Goal: Transaction & Acquisition: Purchase product/service

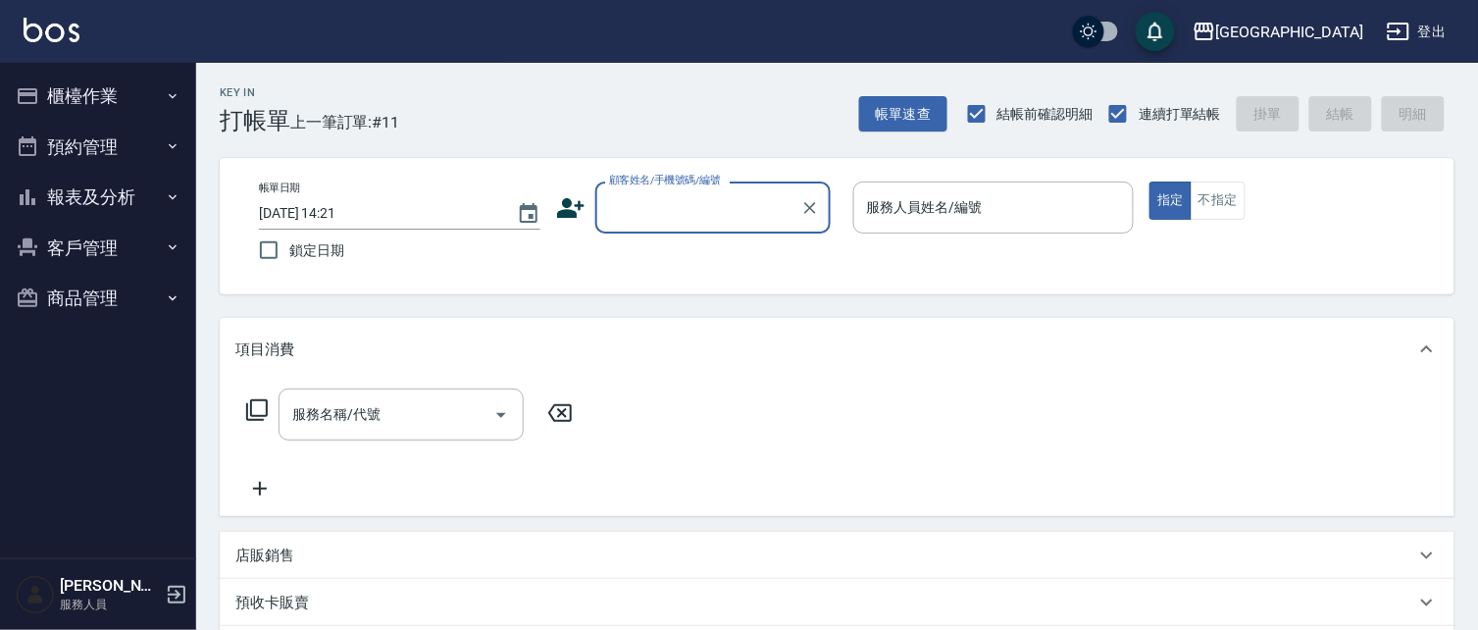
click at [89, 102] on button "櫃檯作業" at bounding box center [98, 96] width 180 height 51
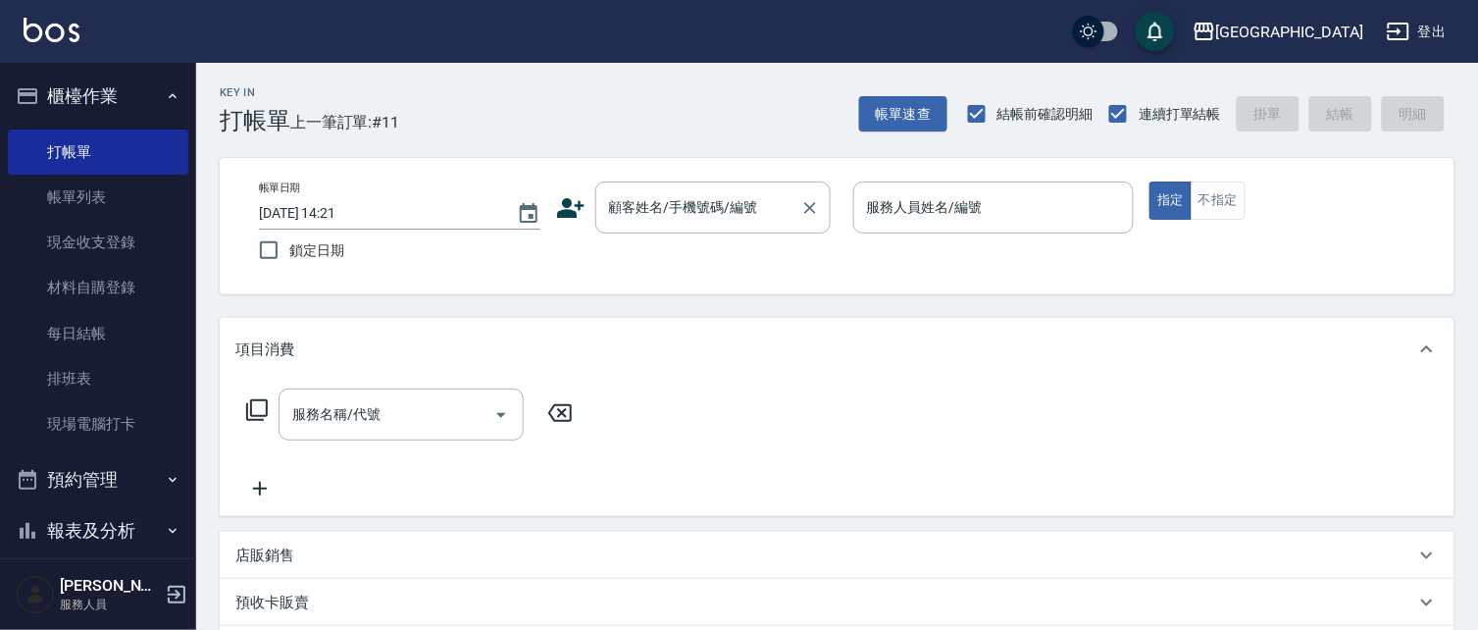
click at [717, 210] on div "顧客姓名/手機號碼/編號 顧客姓名/手機號碼/編號" at bounding box center [712, 207] width 235 height 52
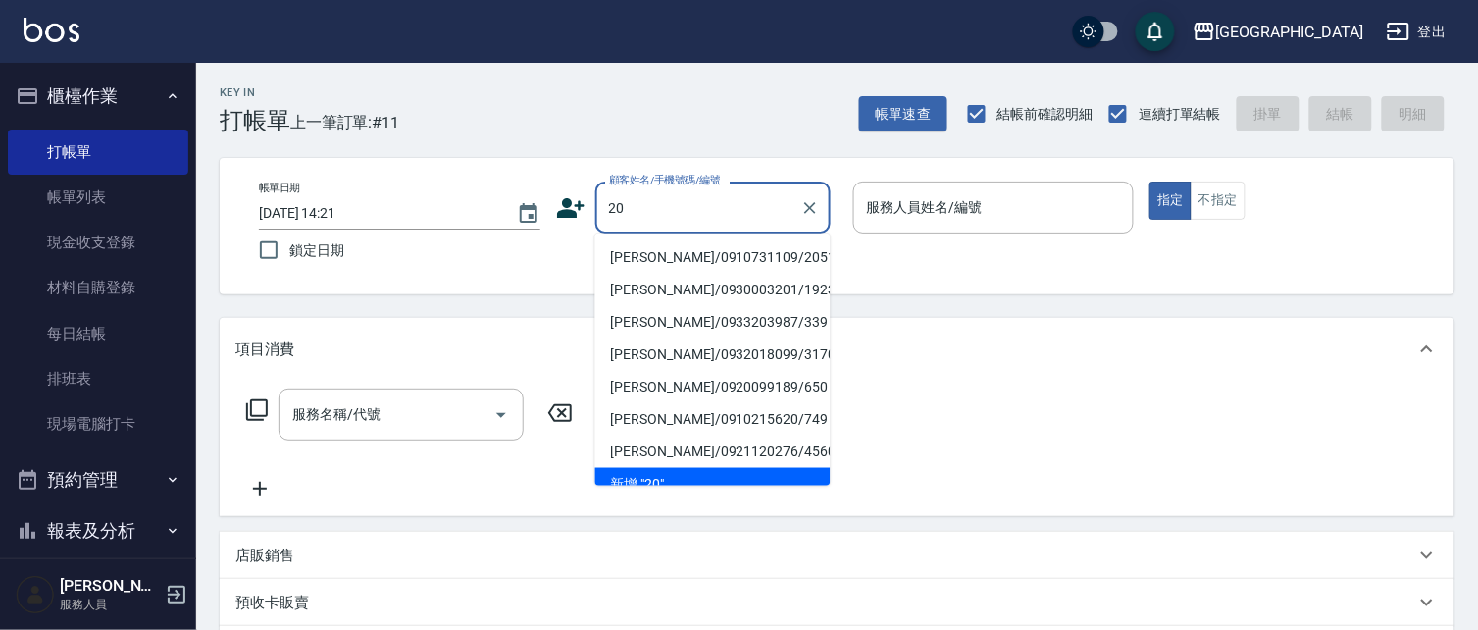
type input "20"
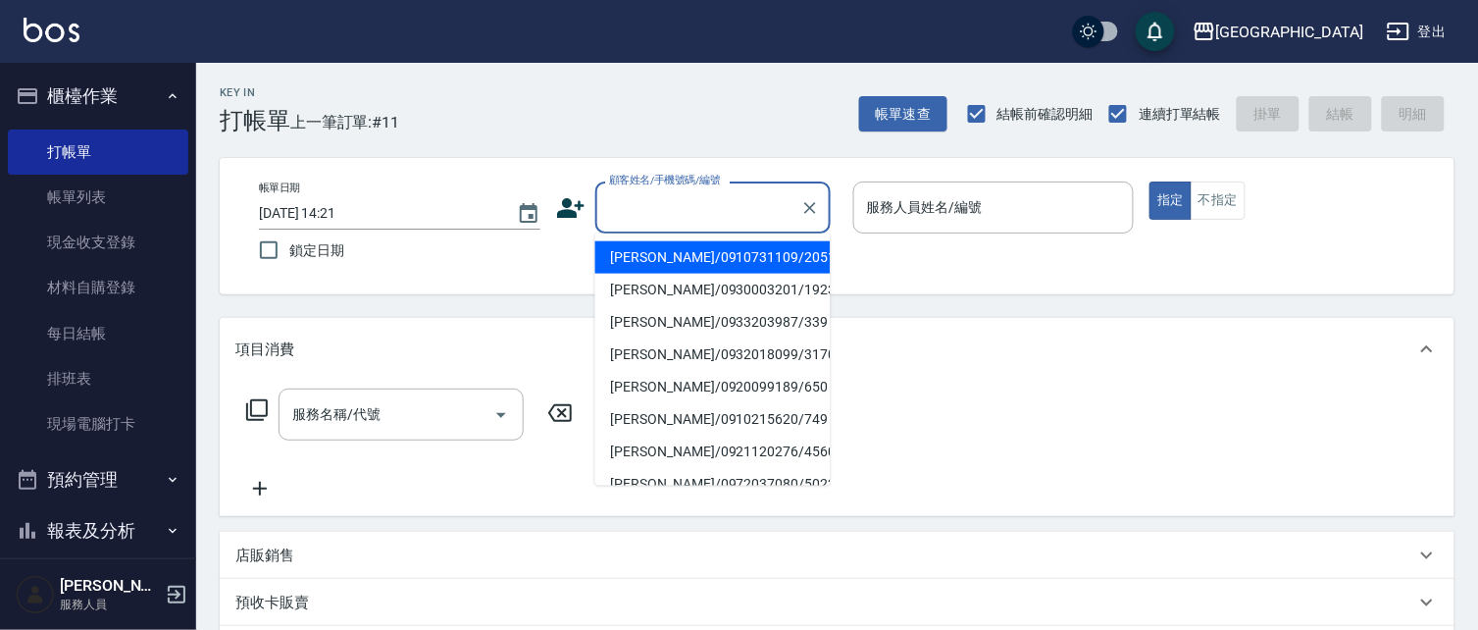
drag, startPoint x: 741, startPoint y: 211, endPoint x: 561, endPoint y: 161, distance: 186.3
click at [739, 210] on input "顧客姓名/手機號碼/編號" at bounding box center [698, 207] width 188 height 34
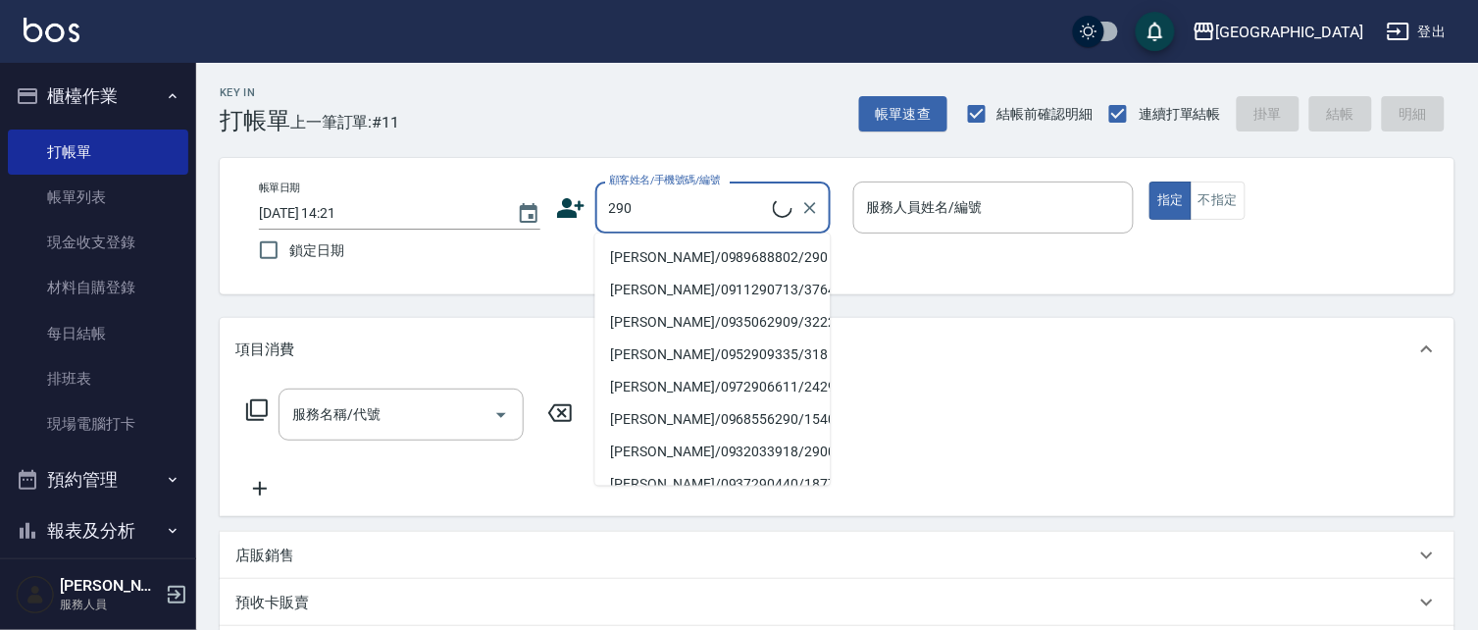
type input "290"
type input "0"
type input "[PERSON_NAME]/0989688802/290"
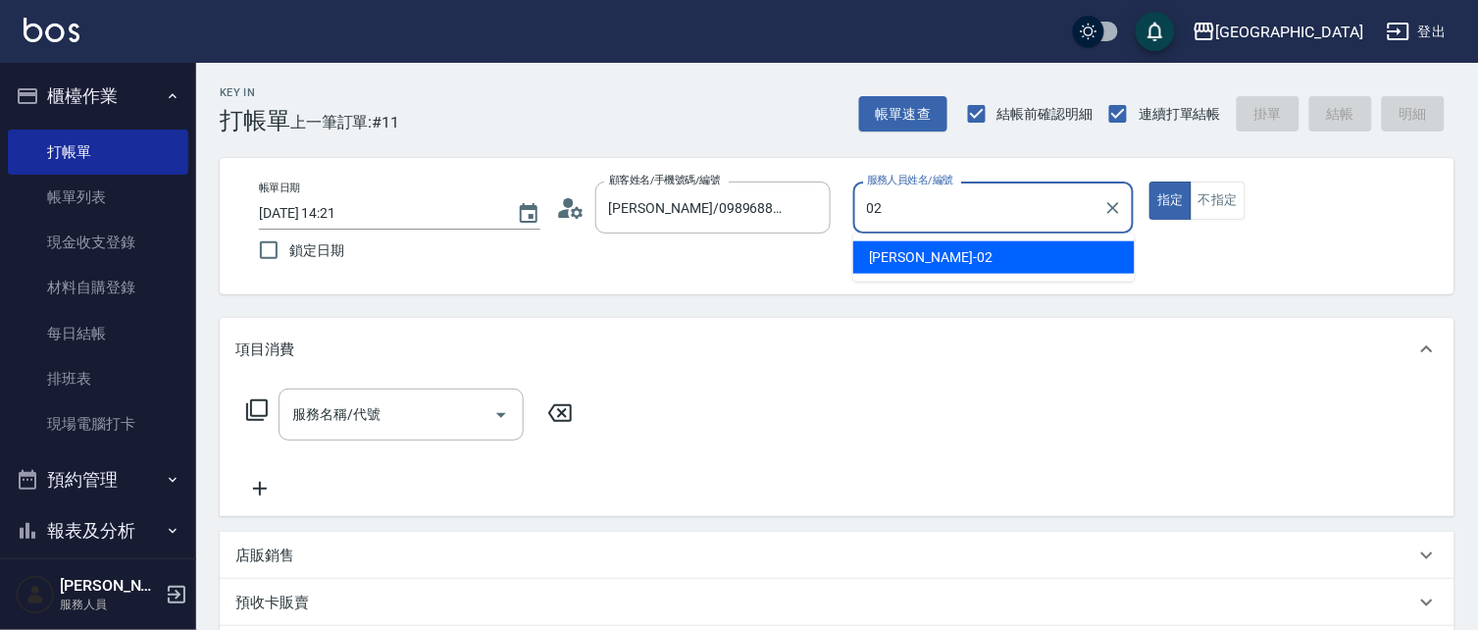
type input "[PERSON_NAME]-02"
type button "true"
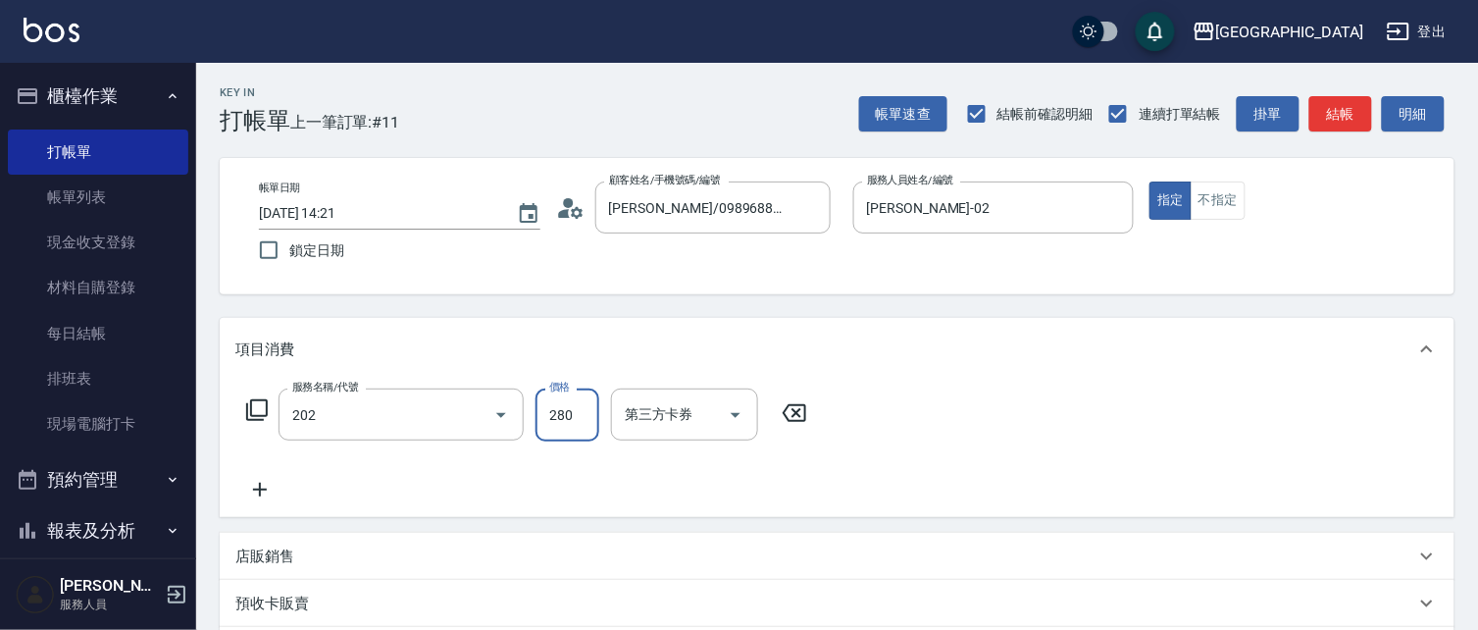
type input "洗髮[280](202)"
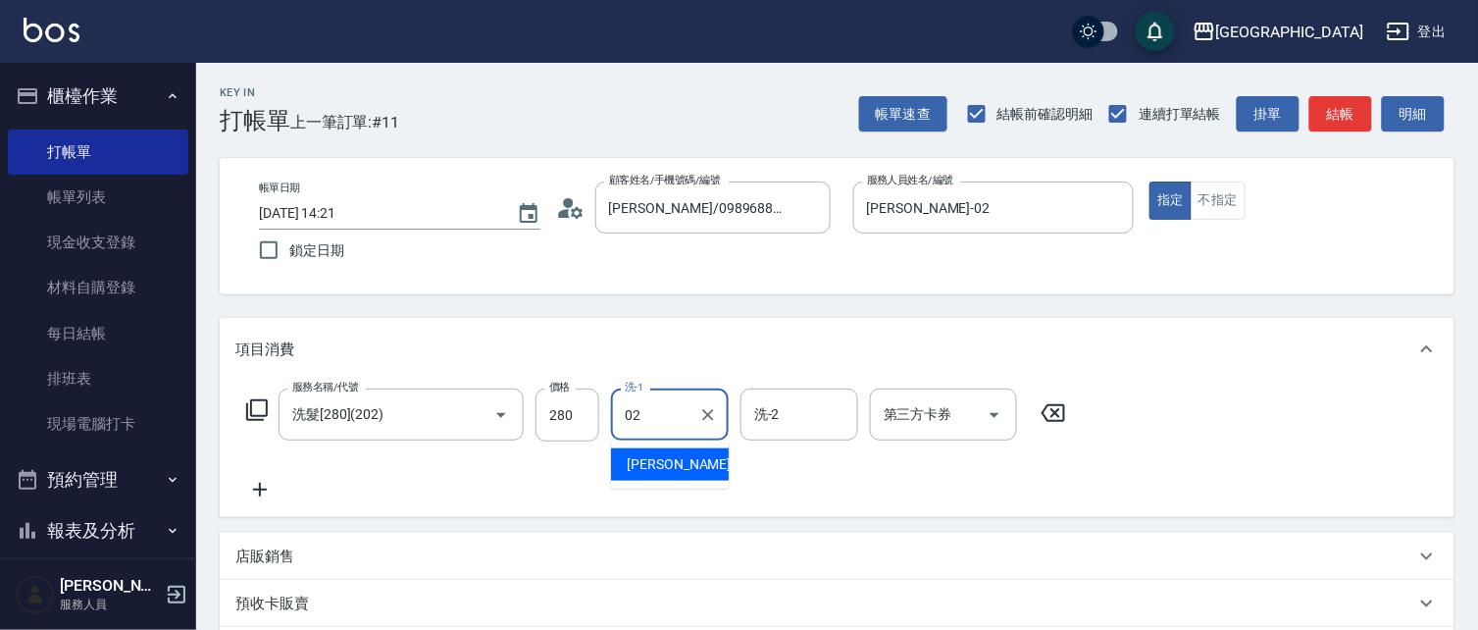
type input "[PERSON_NAME]-02"
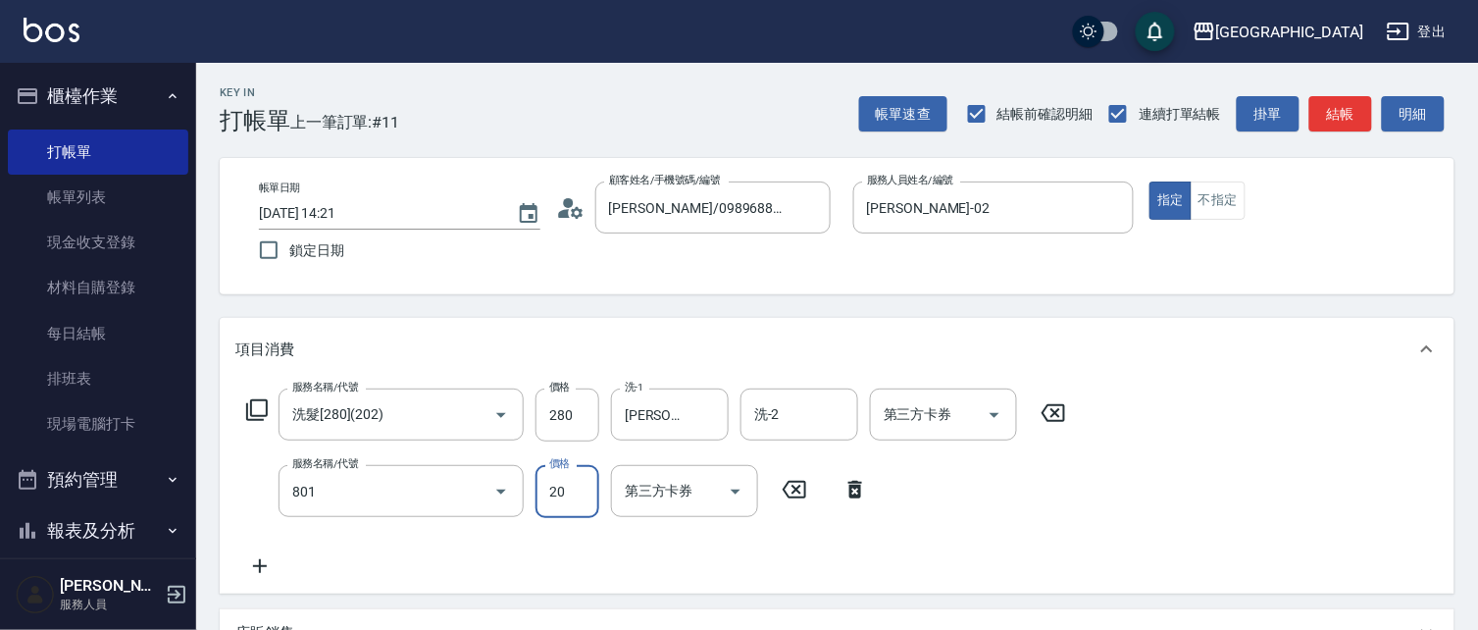
type input "潤絲(801)"
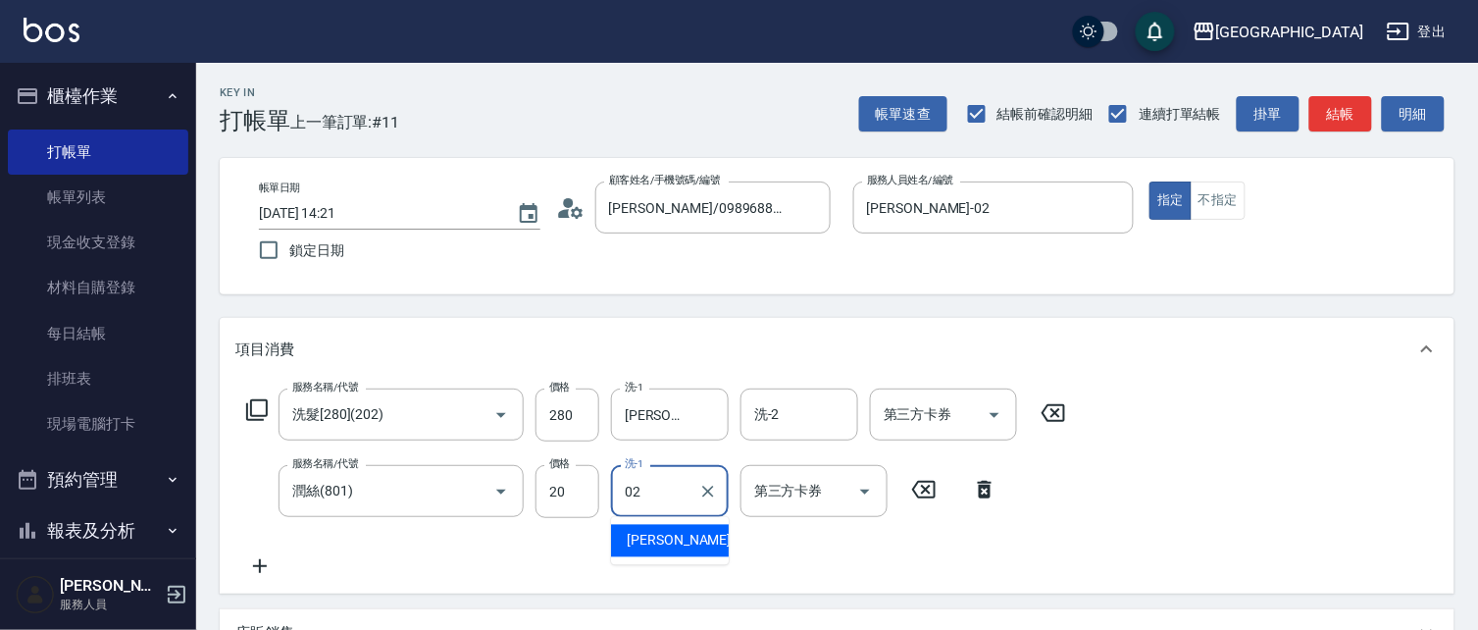
type input "[PERSON_NAME]-02"
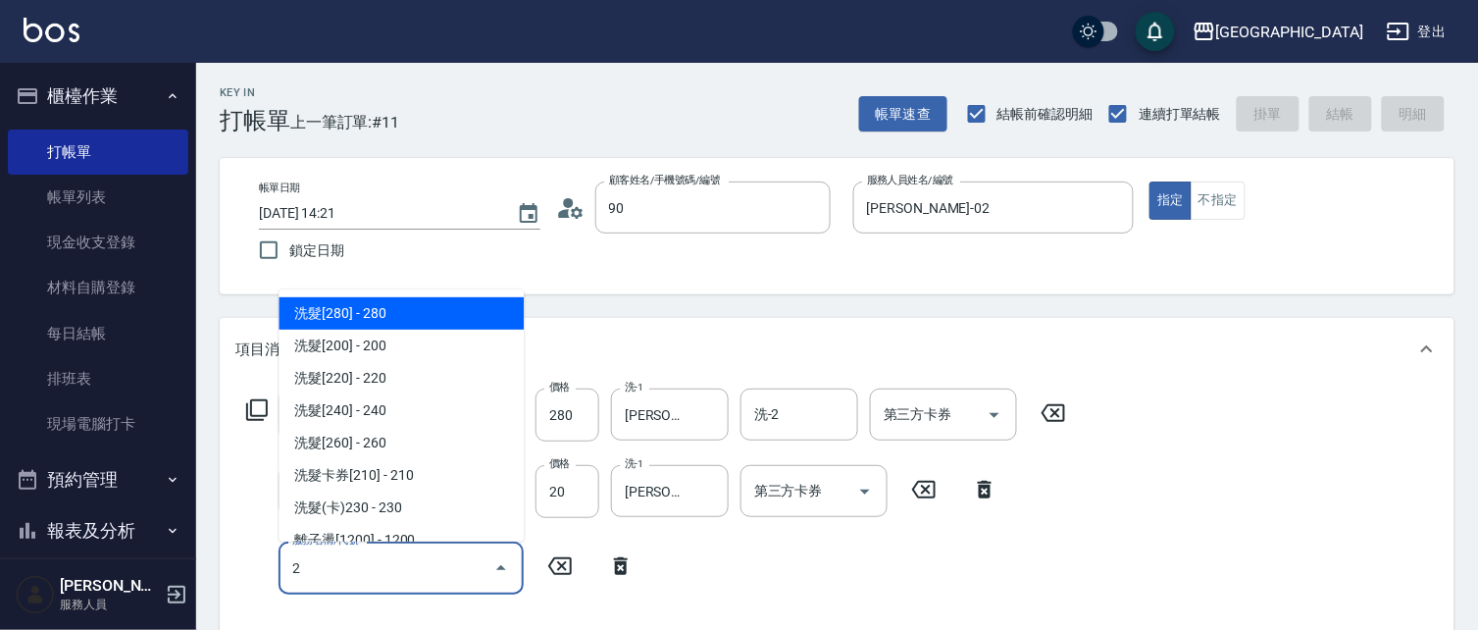
type input "90"
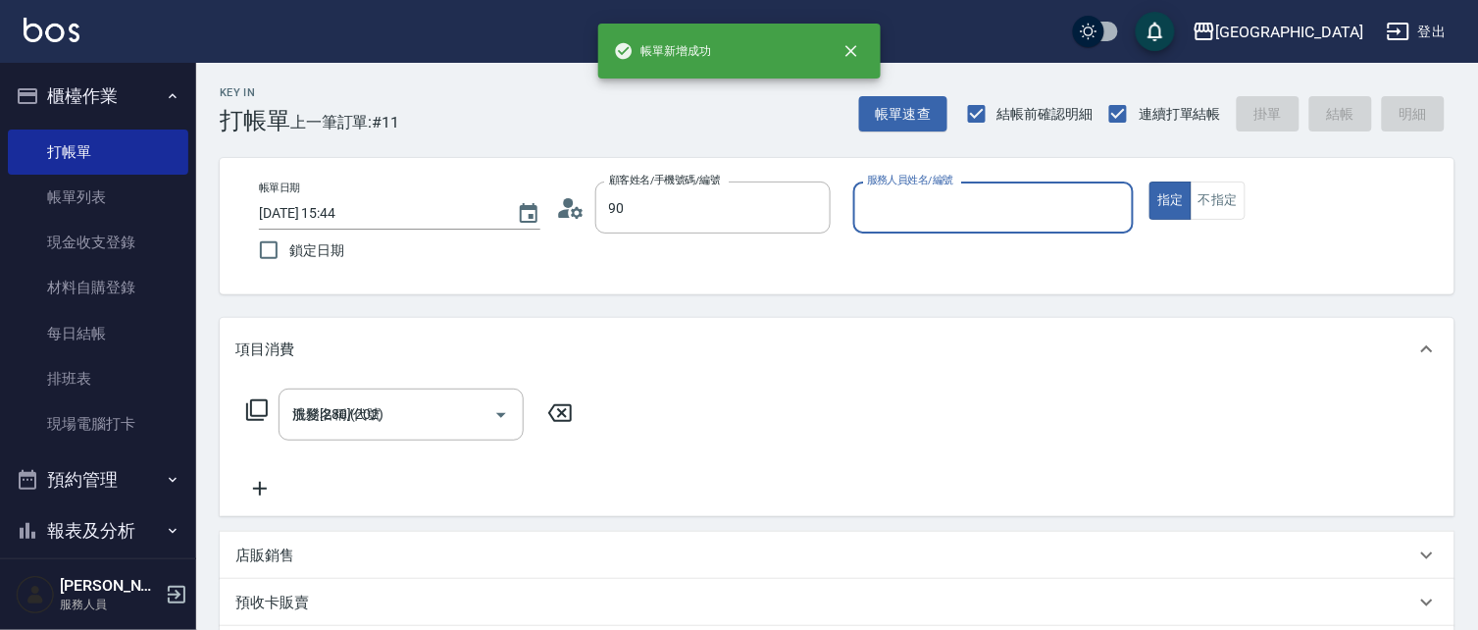
type input "[DATE] 15:44"
type input "[PERSON_NAME]/0989688802/290"
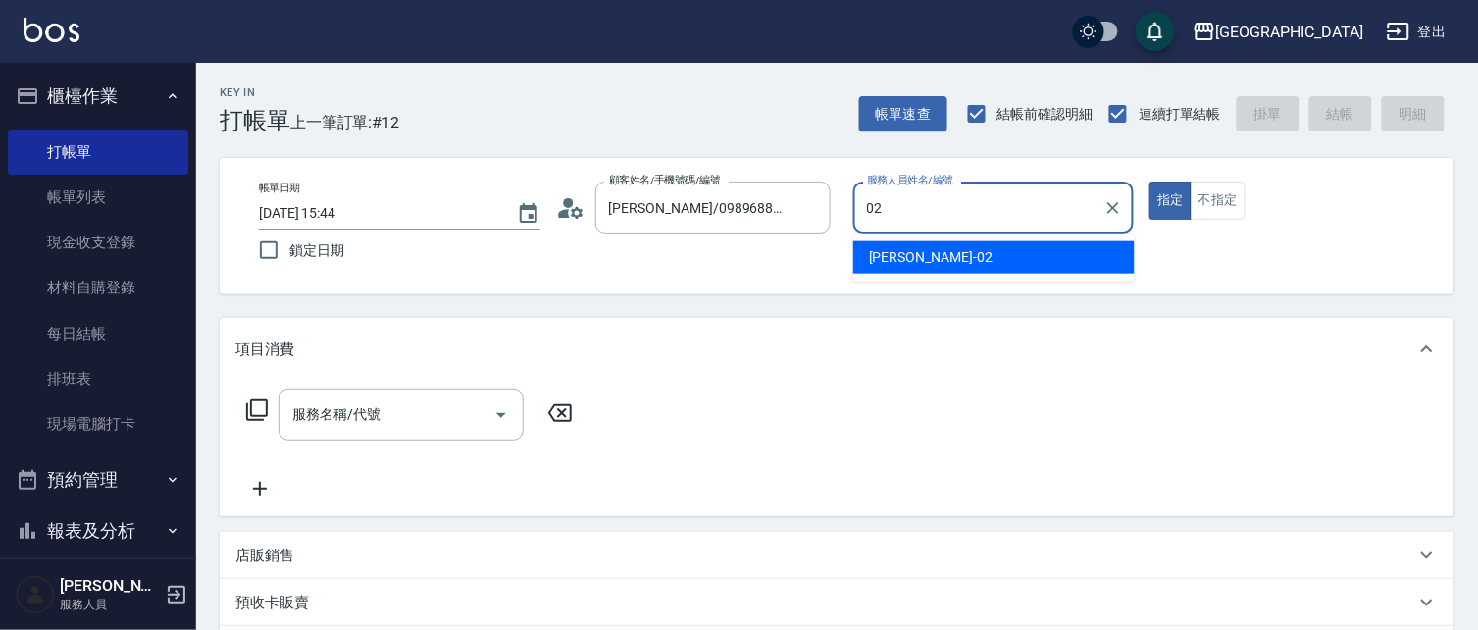
type input "[PERSON_NAME]-02"
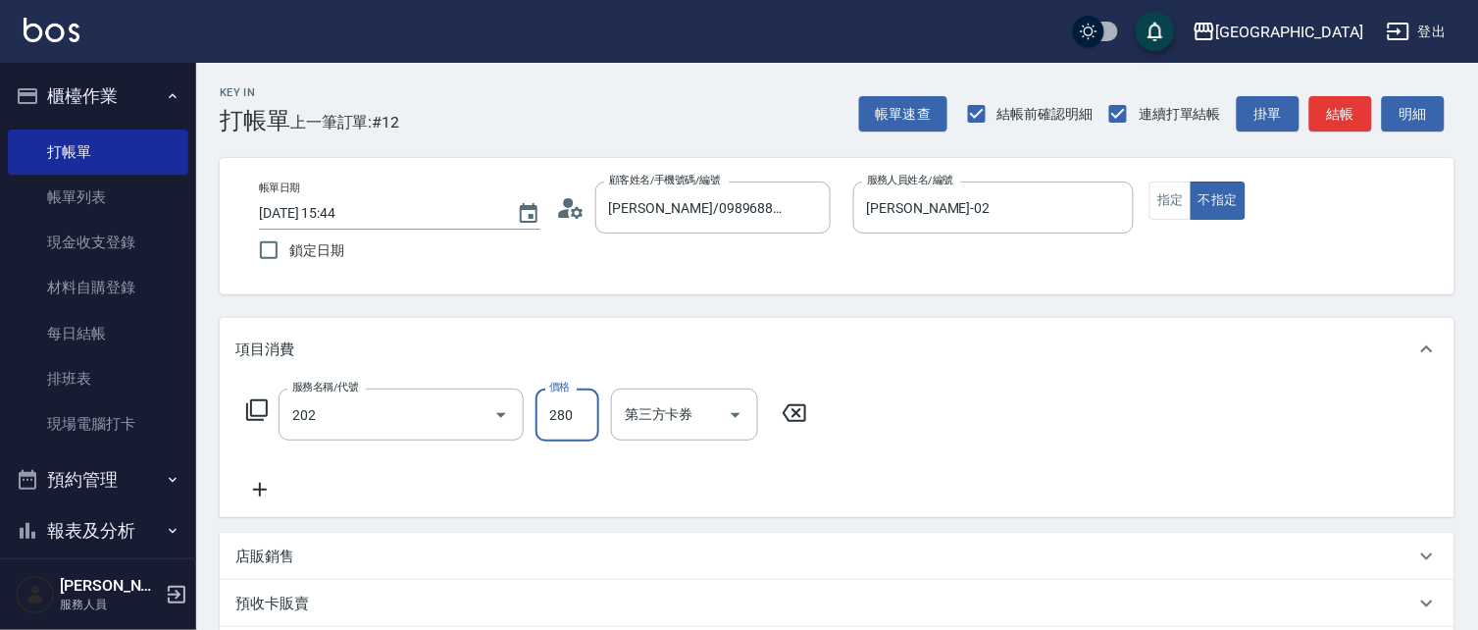
type input "洗髮[280](202)"
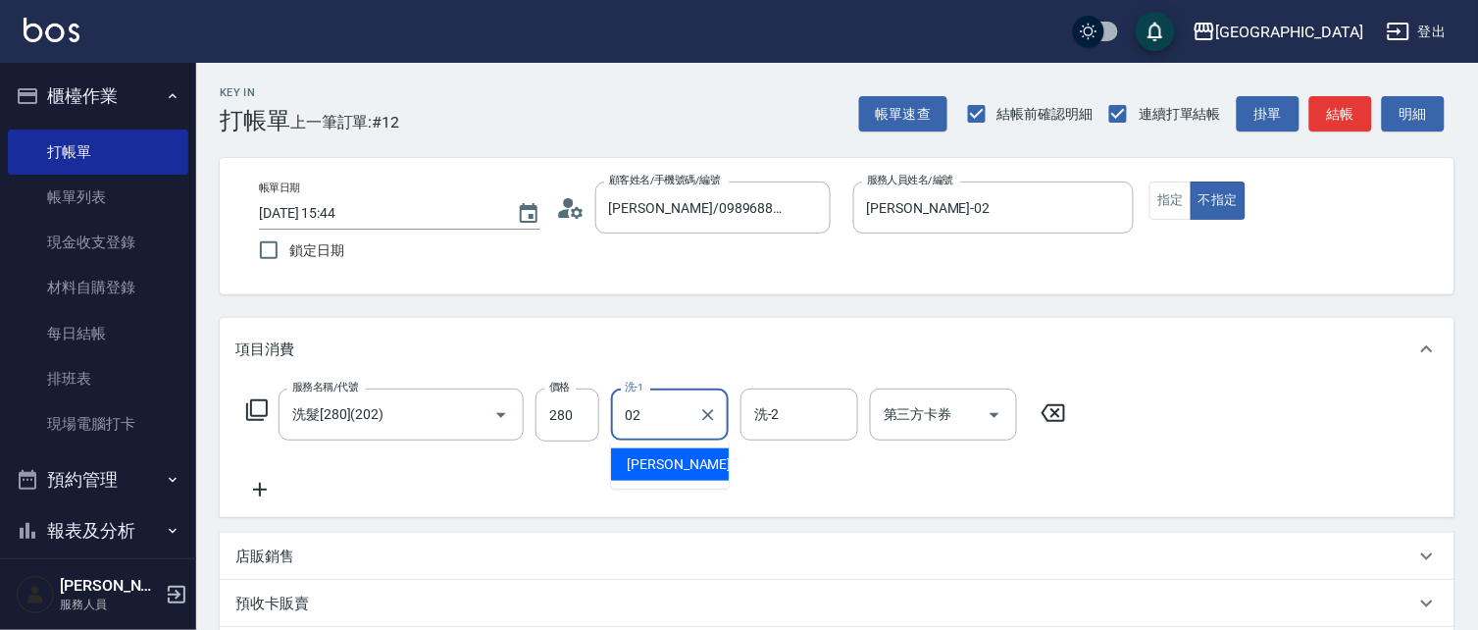
type input "[PERSON_NAME]-02"
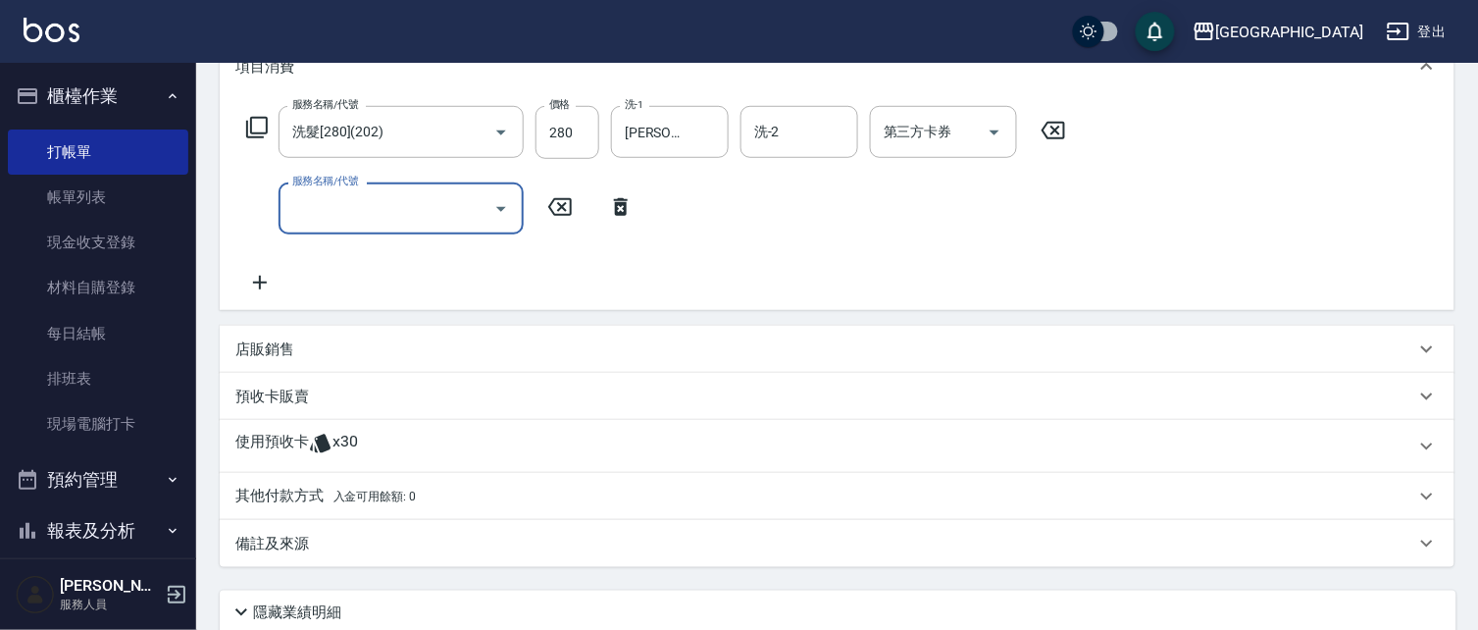
scroll to position [283, 0]
click at [279, 354] on p "店販銷售" at bounding box center [264, 348] width 59 height 21
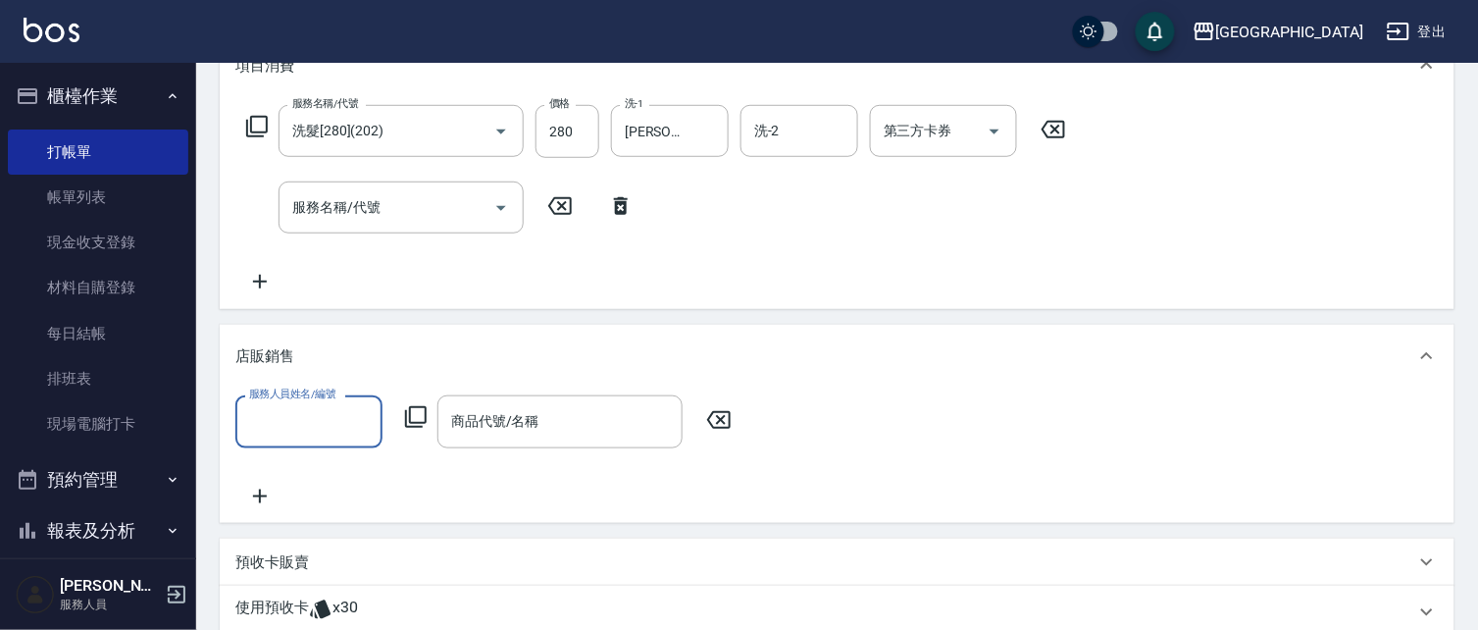
scroll to position [0, 0]
click at [302, 436] on input "服務人員姓名/編號" at bounding box center [308, 421] width 129 height 34
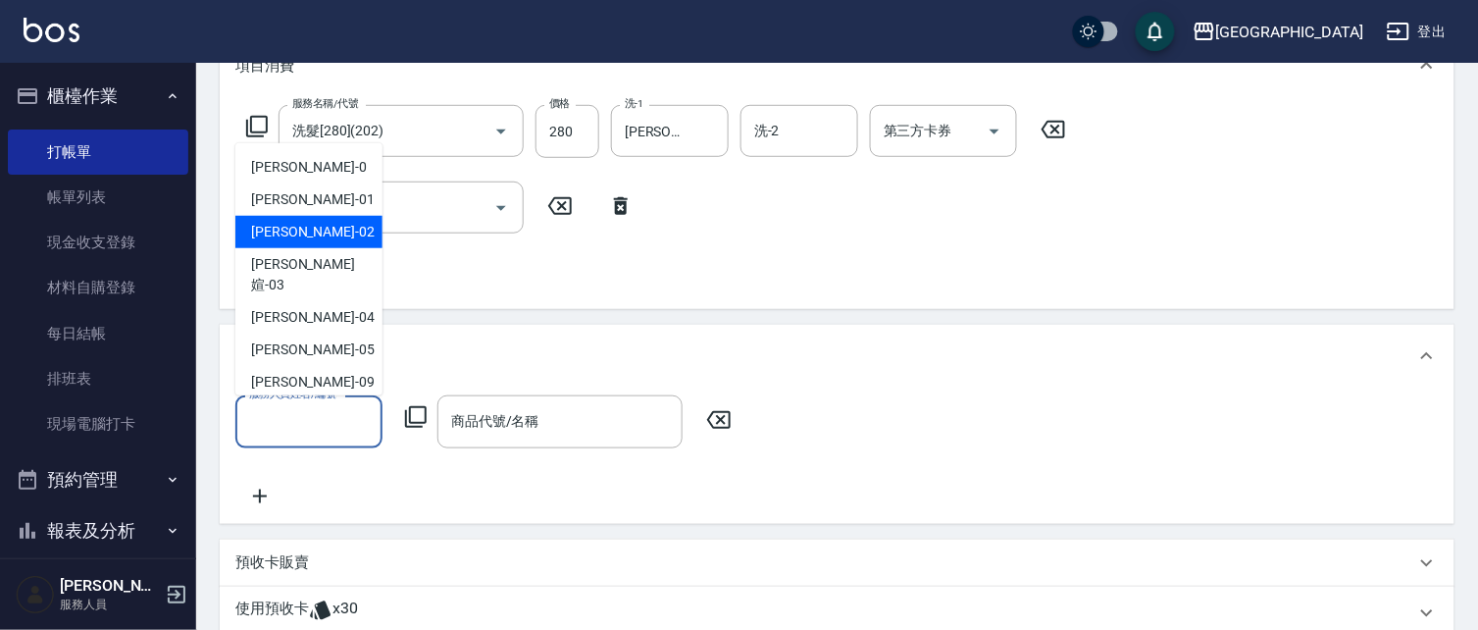
click at [319, 236] on div "[PERSON_NAME]-02" at bounding box center [308, 232] width 147 height 32
type input "[PERSON_NAME]-02"
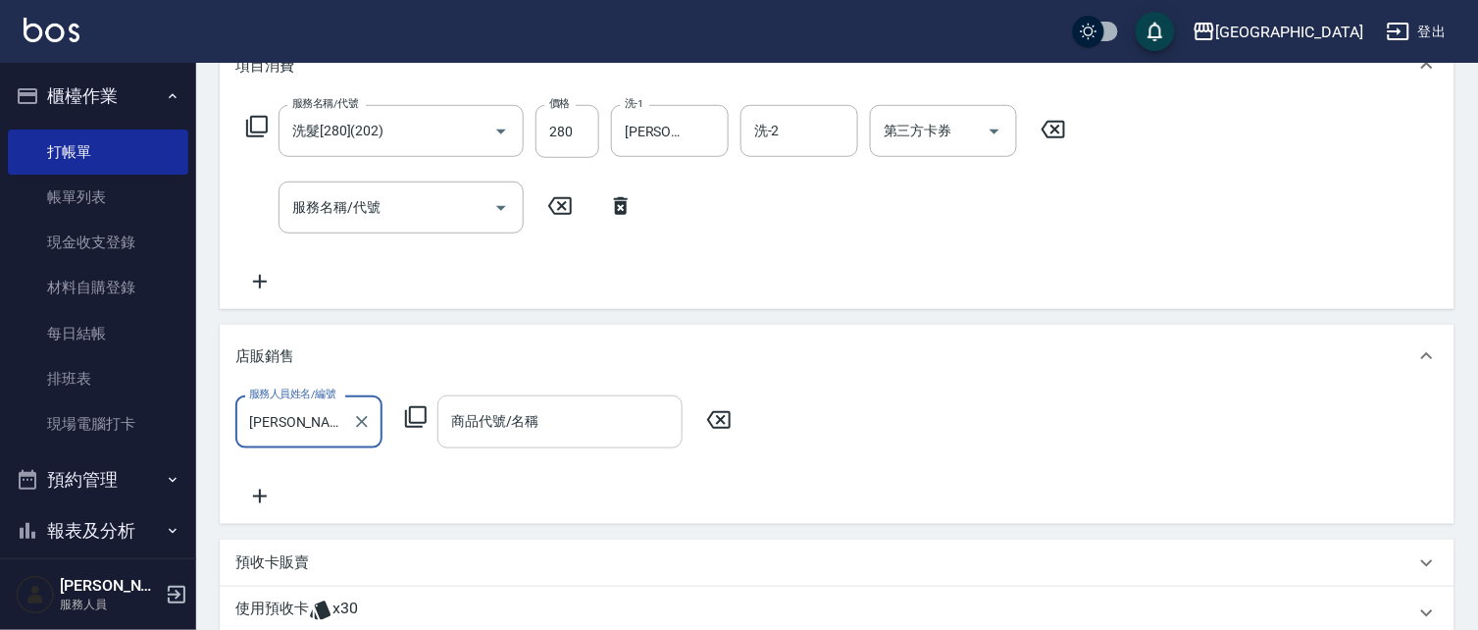
drag, startPoint x: 561, startPoint y: 432, endPoint x: 585, endPoint y: 400, distance: 39.2
click at [562, 428] on input "商品代號/名稱" at bounding box center [560, 421] width 228 height 34
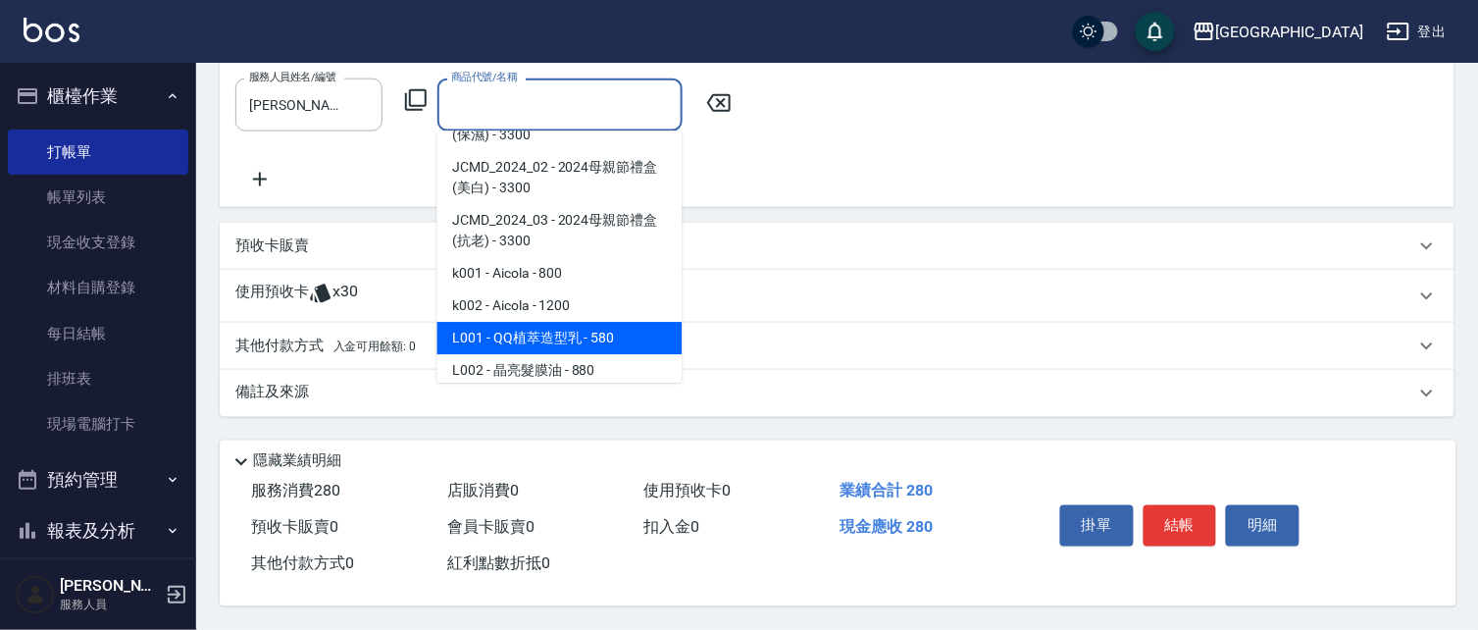
scroll to position [605, 0]
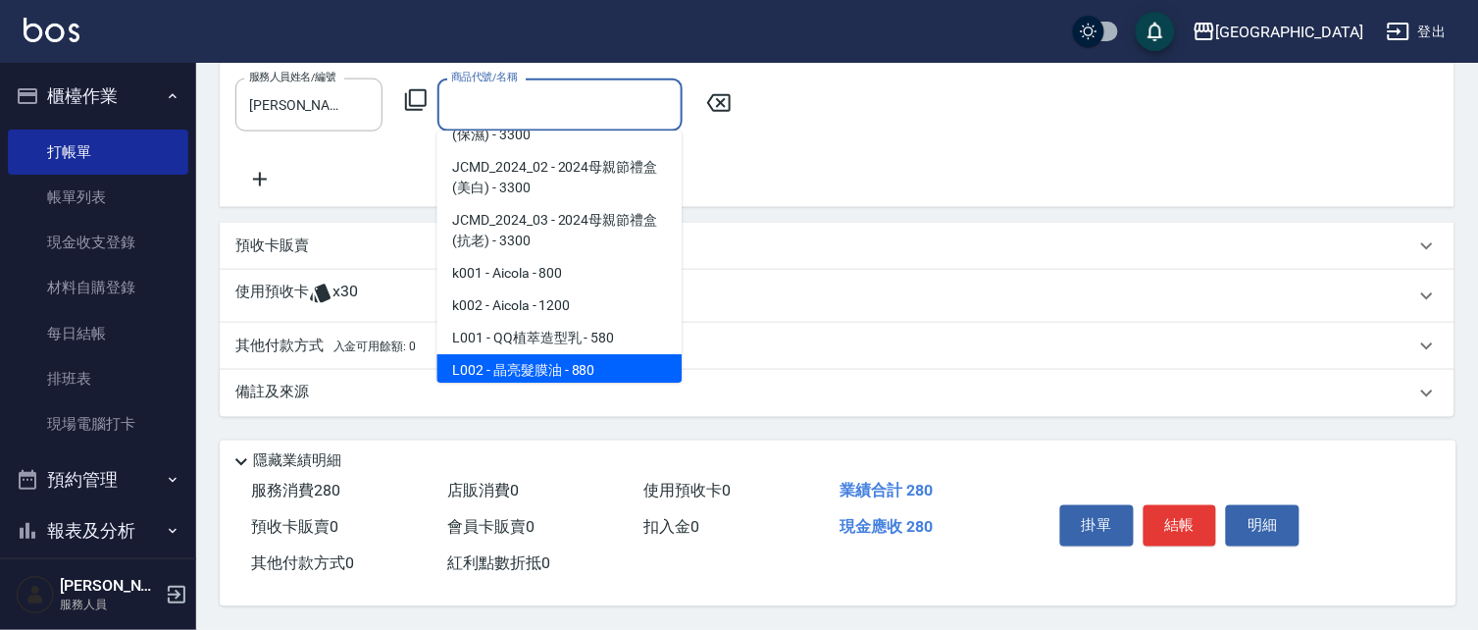
click at [616, 355] on span "L002 - 晶亮髮膜油 - 880" at bounding box center [559, 371] width 245 height 32
type input "晶亮髮膜油"
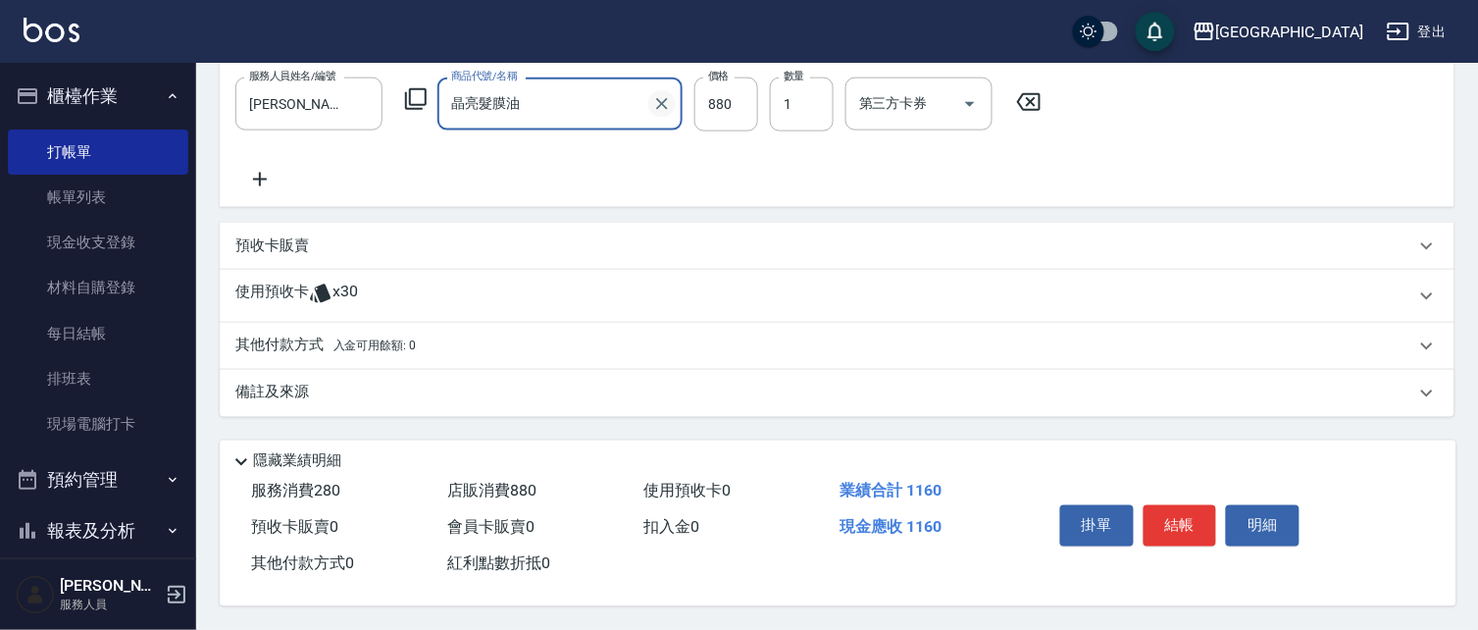
click at [659, 101] on icon "Clear" at bounding box center [662, 104] width 12 height 12
click at [630, 105] on input "商品代號/名稱" at bounding box center [560, 104] width 228 height 34
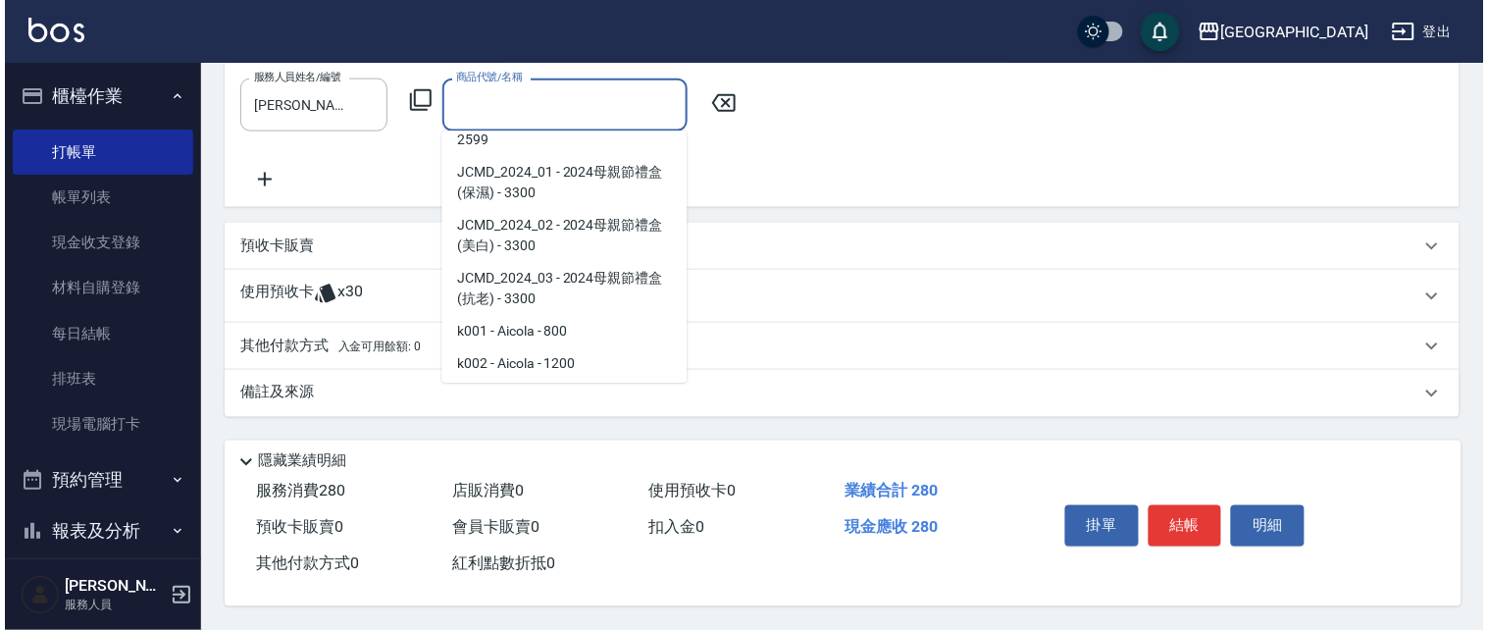
scroll to position [2027, 0]
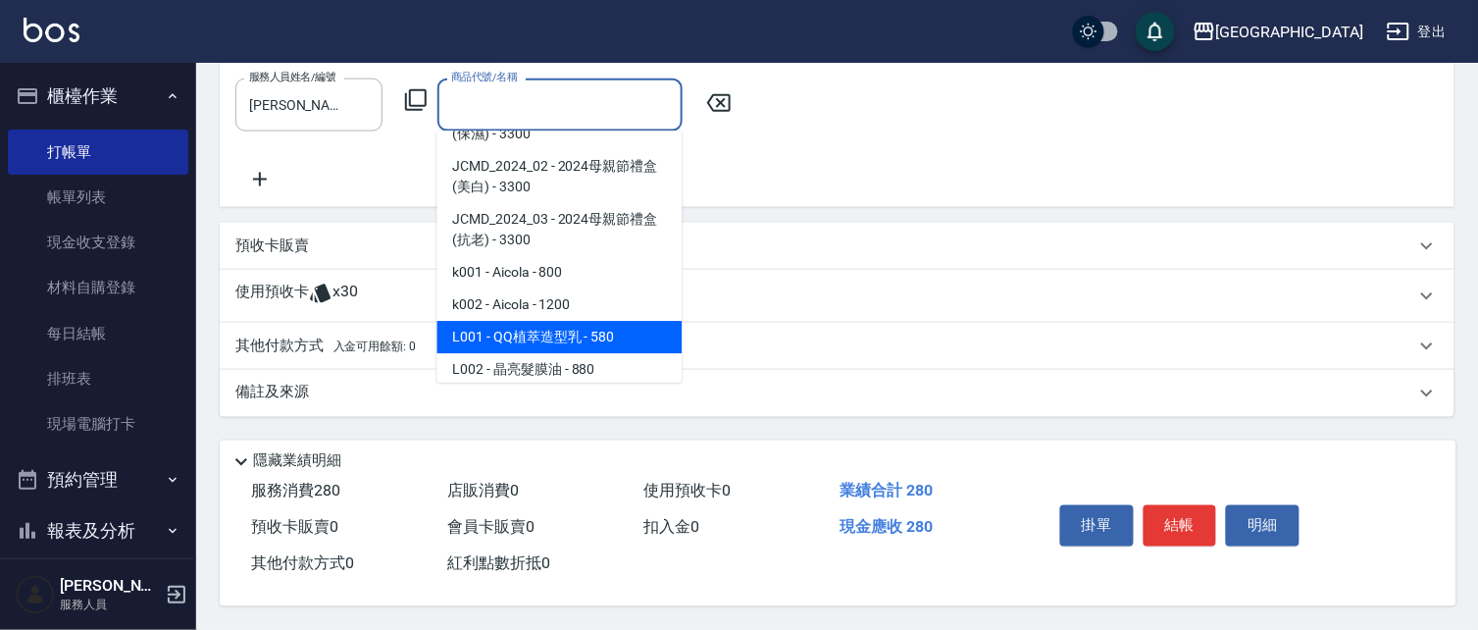
click at [623, 322] on span "L001 - QQ植萃造型乳 - 580" at bounding box center [559, 338] width 245 height 32
type input "QQ植萃造型乳"
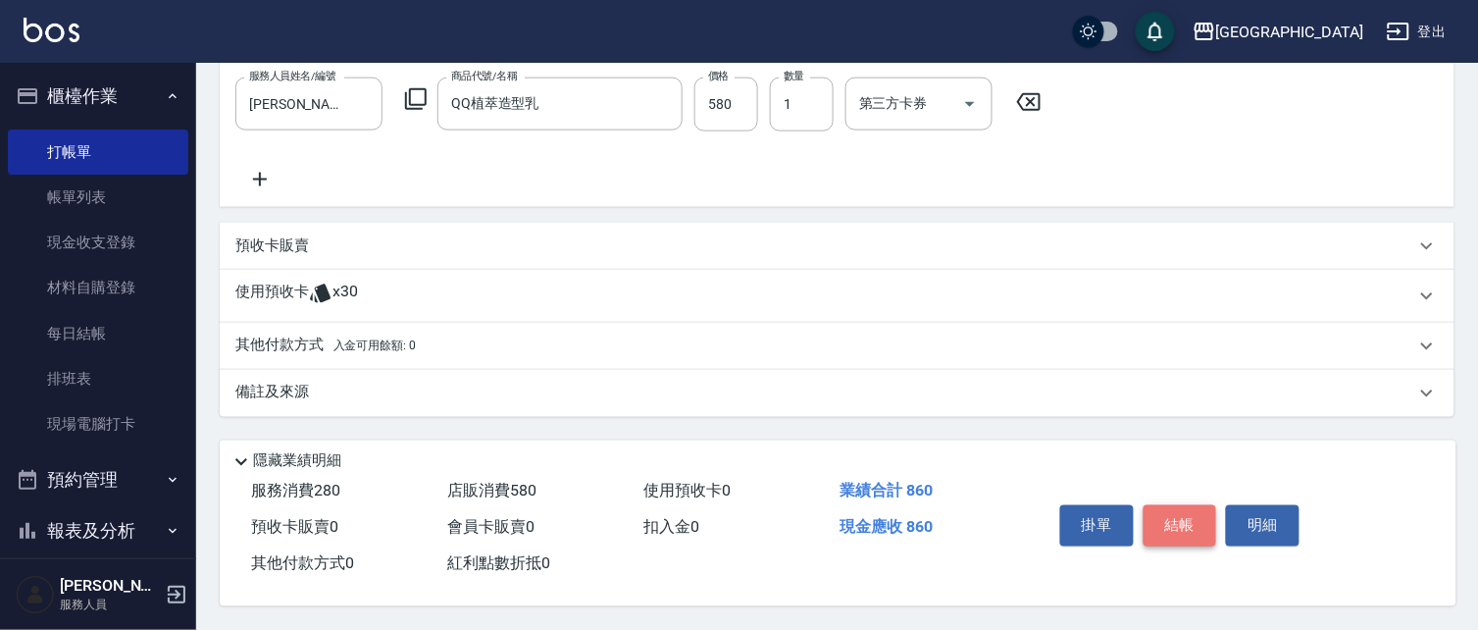
drag, startPoint x: 1174, startPoint y: 510, endPoint x: 1152, endPoint y: 496, distance: 26.4
click at [1173, 510] on button "結帳" at bounding box center [1181, 525] width 74 height 41
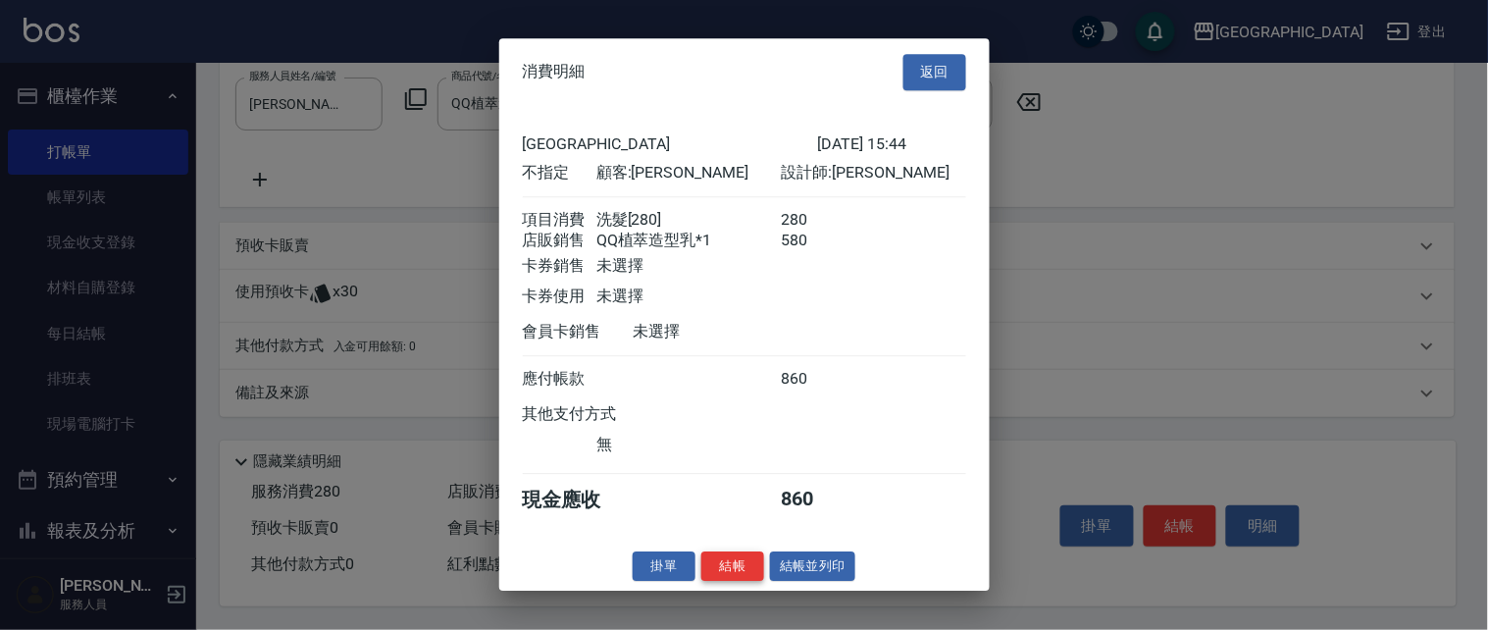
click at [736, 570] on button "結帳" at bounding box center [732, 566] width 63 height 30
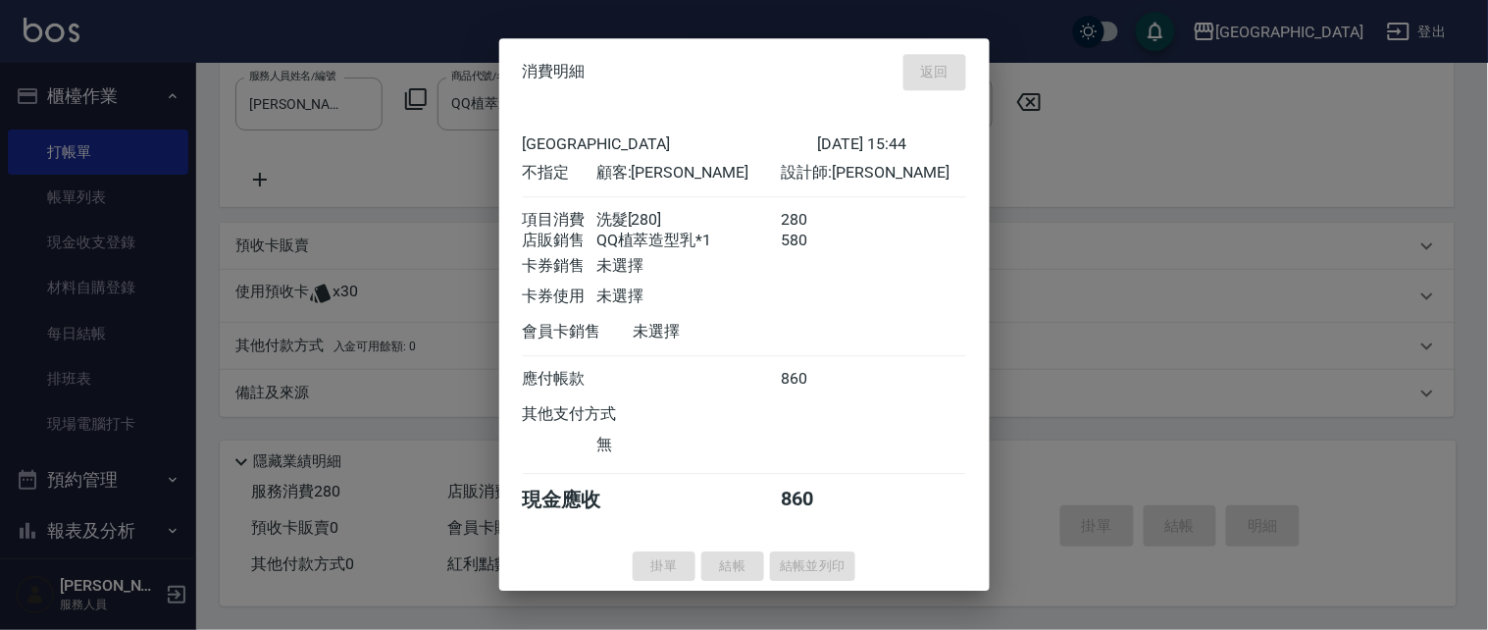
type input "[DATE] 15:45"
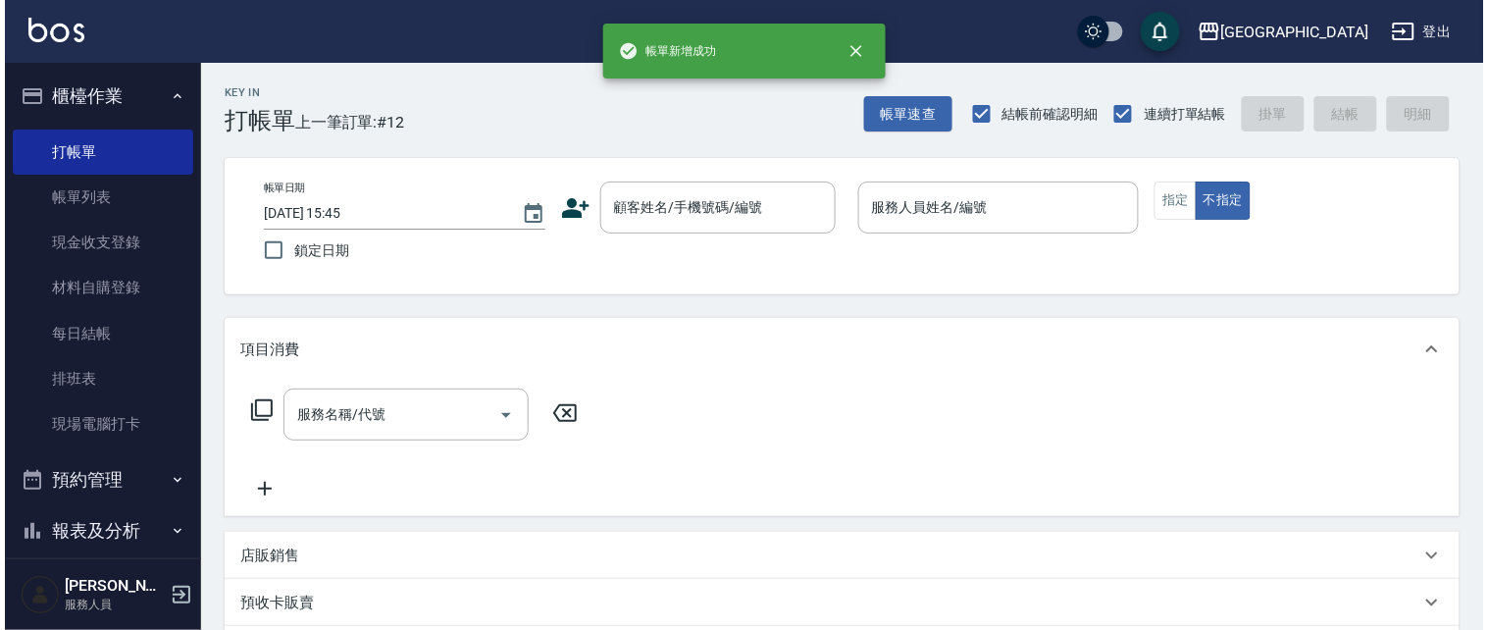
scroll to position [0, 0]
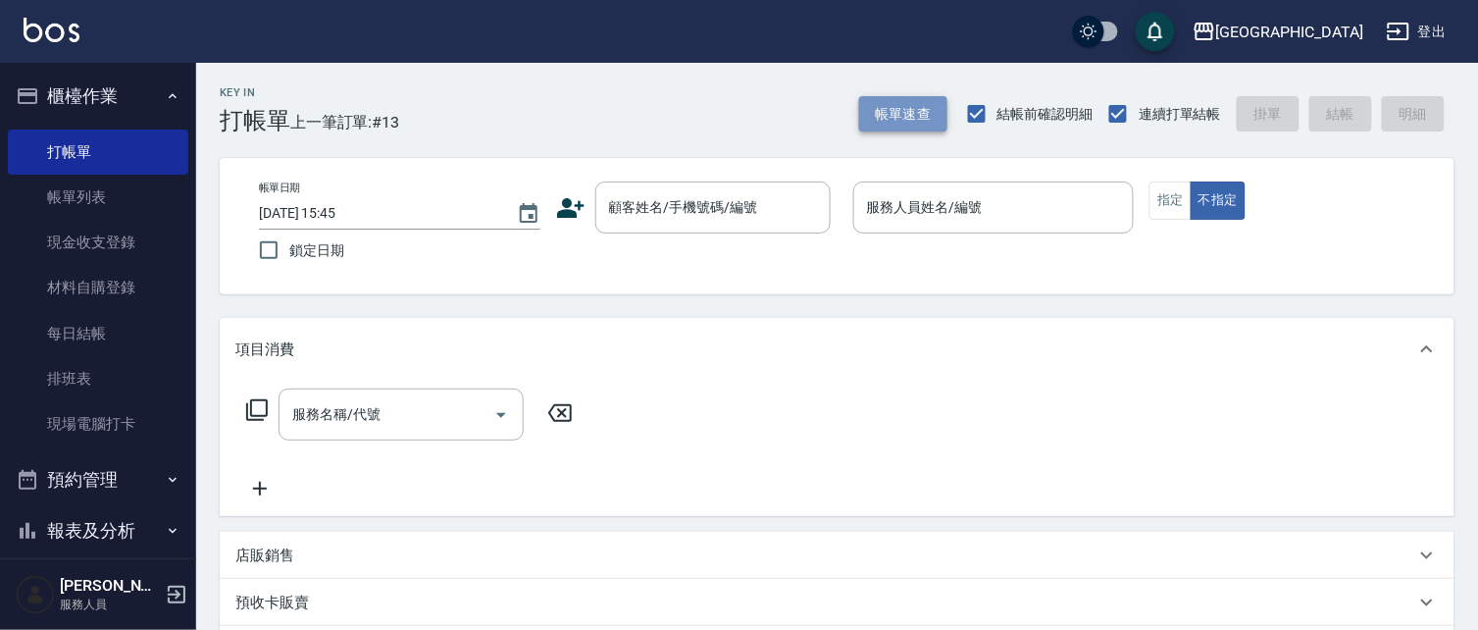
click at [886, 118] on button "帳單速查" at bounding box center [903, 114] width 88 height 36
